Goal: Navigation & Orientation: Find specific page/section

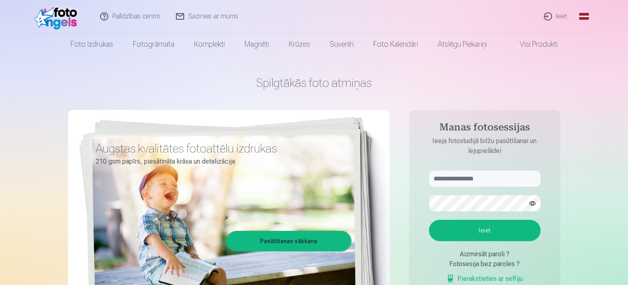
click at [556, 17] on link "Ieiet" at bounding box center [555, 16] width 39 height 33
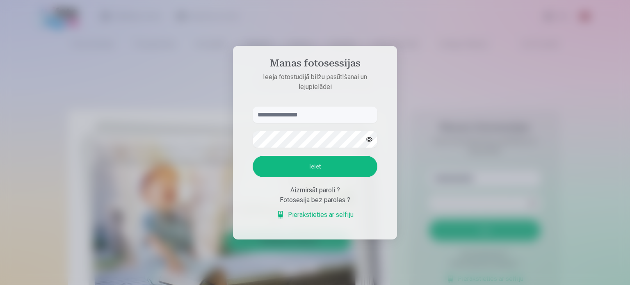
drag, startPoint x: 561, startPoint y: 43, endPoint x: 481, endPoint y: 42, distance: 80.4
click at [553, 46] on div at bounding box center [315, 142] width 630 height 285
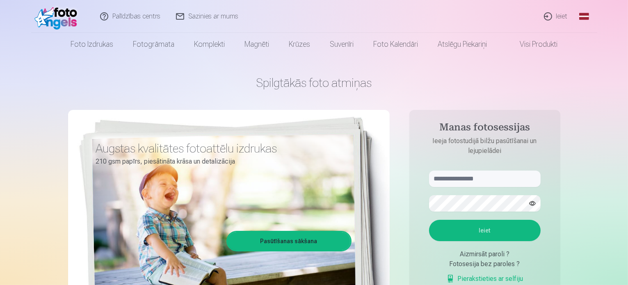
click at [543, 42] on link "Visi produkti" at bounding box center [532, 44] width 71 height 23
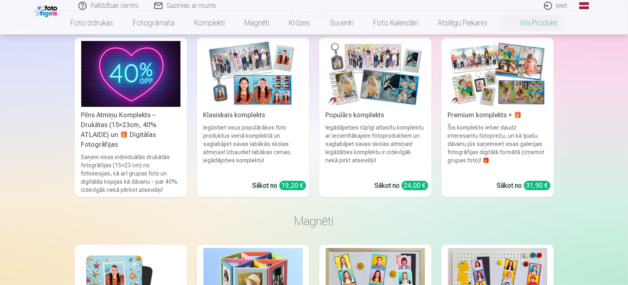
scroll to position [656, 0]
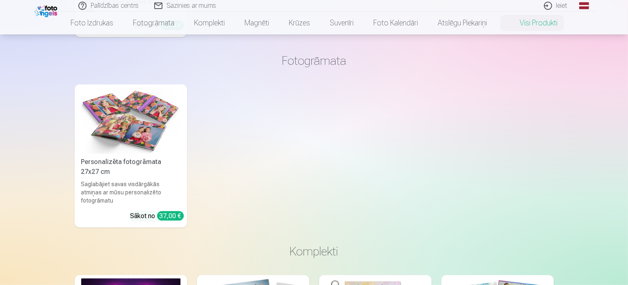
scroll to position [246, 0]
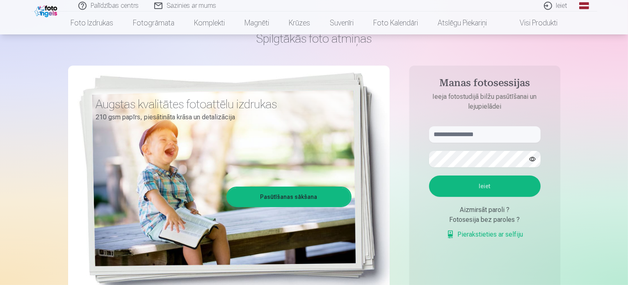
scroll to position [123, 0]
